Goal: Task Accomplishment & Management: Use online tool/utility

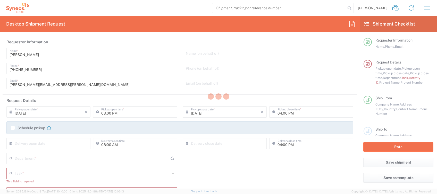
type input "4510"
type input "[GEOGRAPHIC_DATA]"
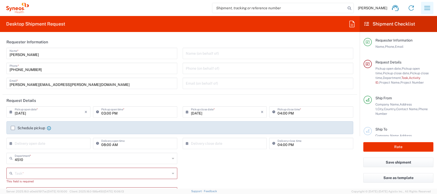
click at [425, 8] on icon "button" at bounding box center [428, 8] width 8 height 8
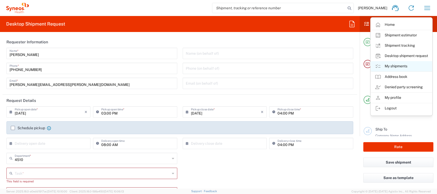
click at [408, 65] on link "My shipments" at bounding box center [401, 66] width 61 height 10
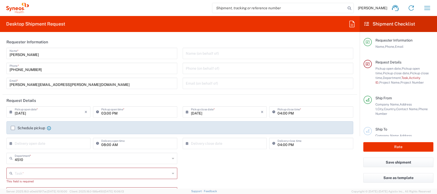
type input "Syneos Health Clinical [GEOGRAPHIC_DATA]"
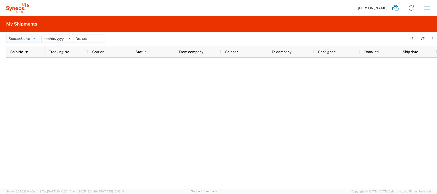
click at [32, 40] on button "Status: Active" at bounding box center [22, 39] width 33 height 8
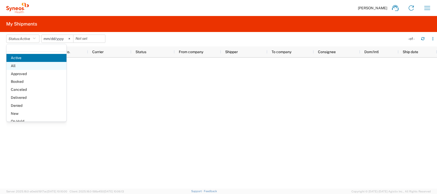
click at [22, 66] on span "All" at bounding box center [36, 66] width 60 height 8
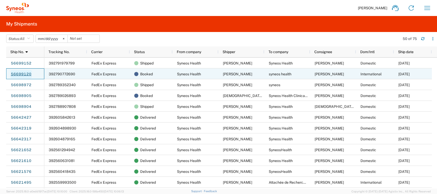
click at [23, 71] on link "56699120" at bounding box center [21, 74] width 21 height 8
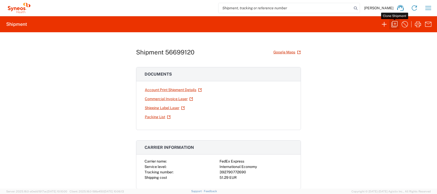
click at [396, 23] on icon "button" at bounding box center [395, 24] width 8 height 8
